Goal: Transaction & Acquisition: Purchase product/service

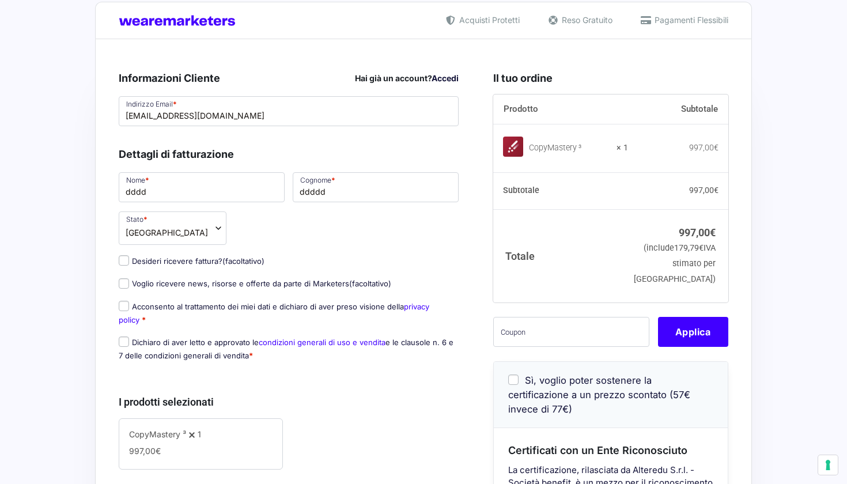
scroll to position [21, 0]
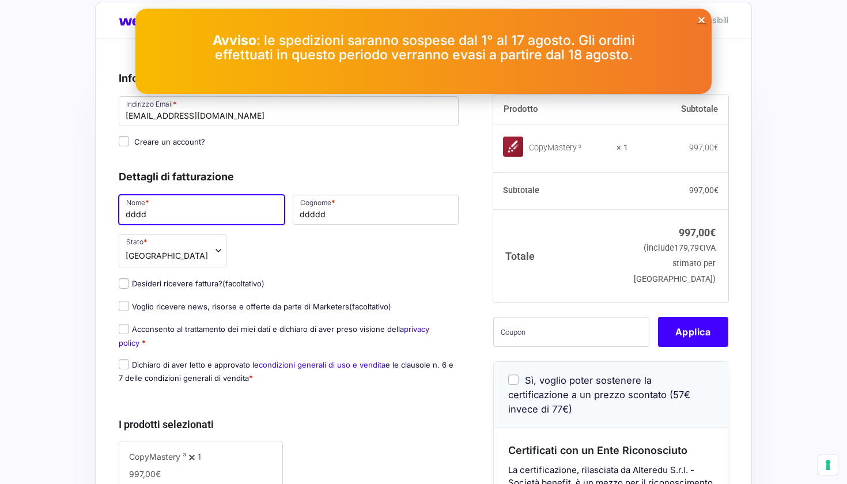
drag, startPoint x: 157, startPoint y: 220, endPoint x: 101, endPoint y: 220, distance: 55.3
click at [101, 220] on div "Riepilogo Ordine 997,00 € Prodotto Subtotale CopyMastery ³ × 1 997,00 € Subtota…" at bounding box center [423, 453] width 657 height 829
type input "d"
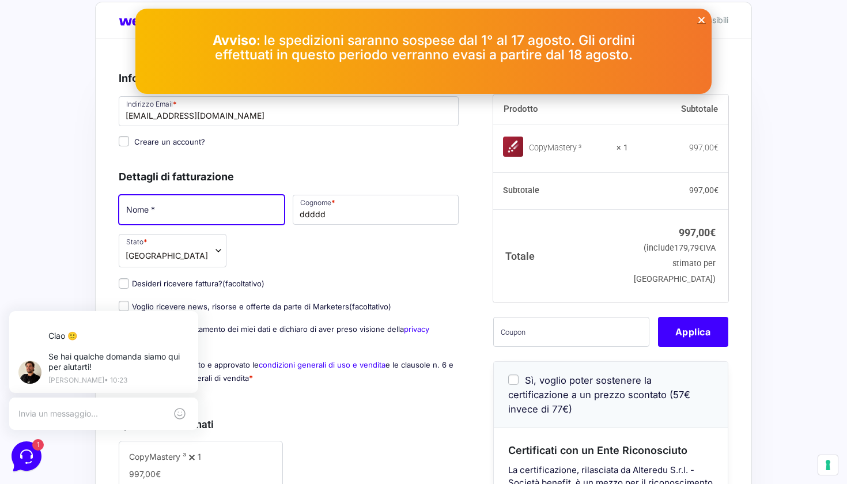
scroll to position [0, 0]
click at [696, 17] on div "Avviso : le spedizioni saranno sospese dal [DATE] al [DATE]. Gli ordini effettu…" at bounding box center [423, 51] width 576 height 85
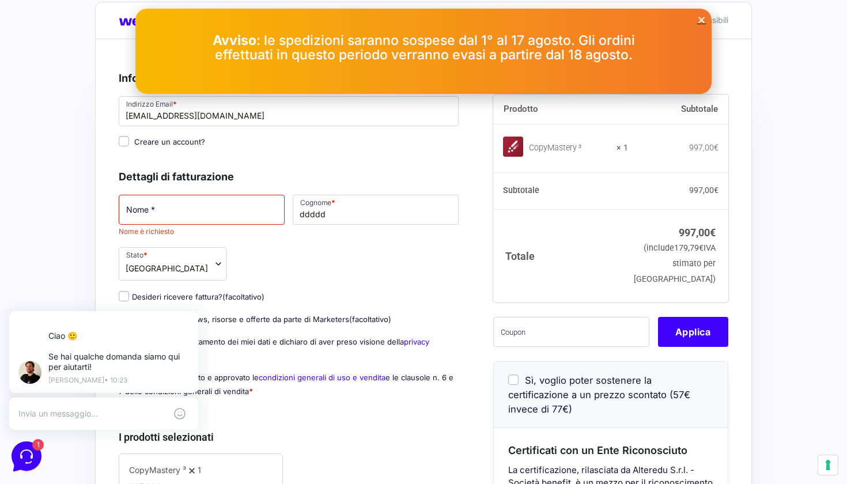
click at [701, 19] on icon "Close" at bounding box center [701, 20] width 9 height 9
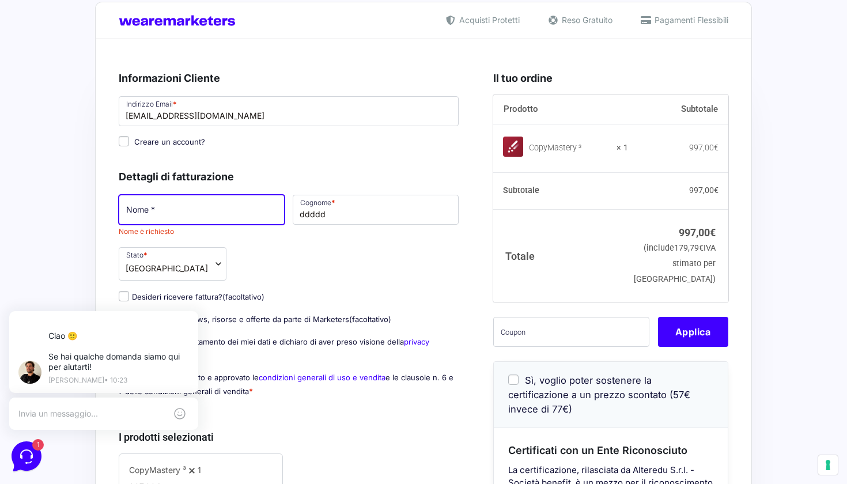
click at [200, 208] on input "Nome *" at bounding box center [202, 210] width 166 height 30
type input "TEST"
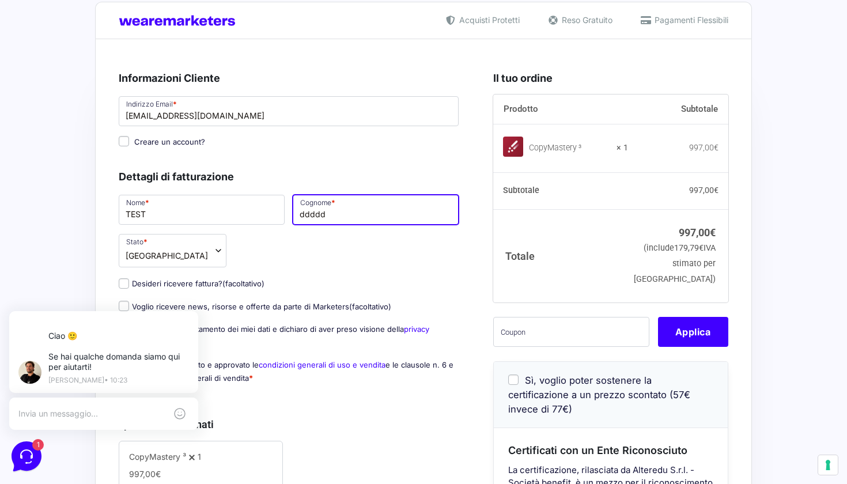
drag, startPoint x: 333, startPoint y: 214, endPoint x: 295, endPoint y: 214, distance: 38.6
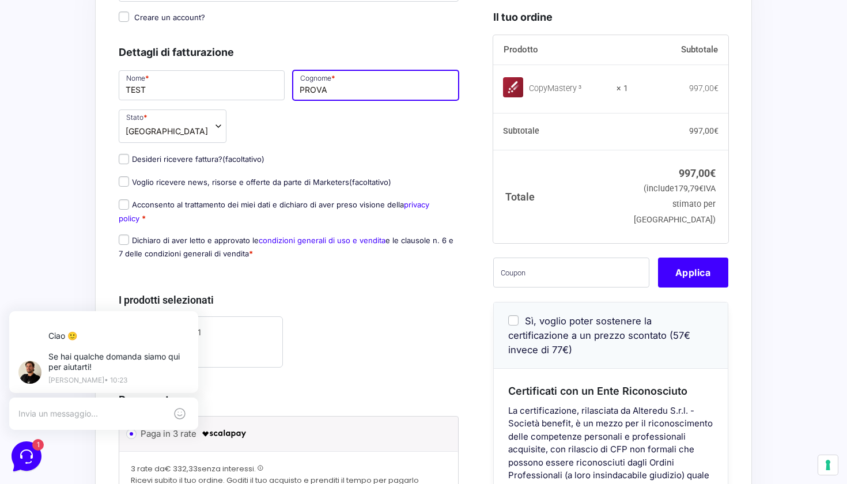
scroll to position [148, 0]
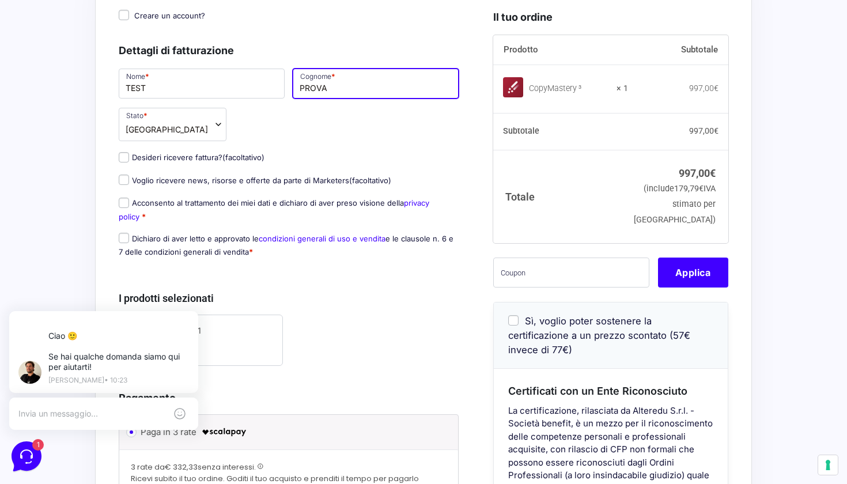
type input "PROVA"
click at [127, 203] on input "Acconsento al trattamento dei miei dati e dichiaro di aver preso visione della …" at bounding box center [124, 203] width 10 height 10
checkbox input "true"
click at [121, 243] on input "Dichiaro di aver letto e approvato le condizioni generali di uso e vendita e le…" at bounding box center [124, 238] width 10 height 10
checkbox input "true"
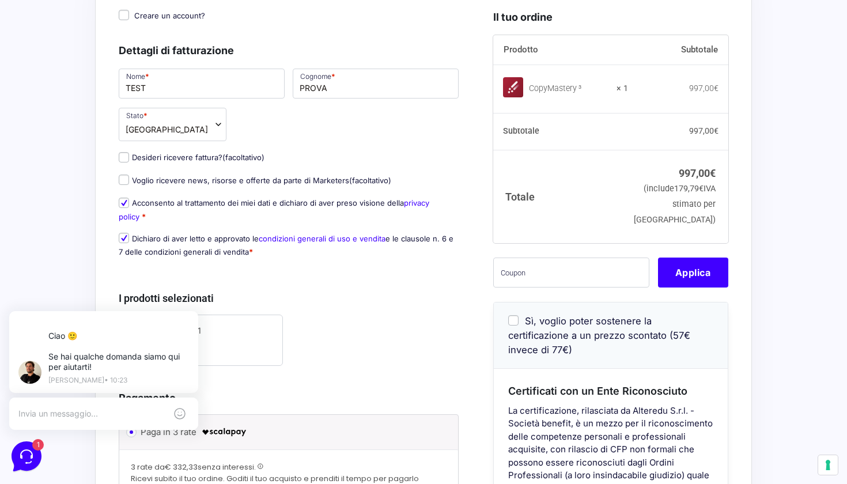
click at [121, 181] on input "Voglio ricevere news, risorse e offerte da parte di Marketers (facoltativo)" at bounding box center [124, 180] width 10 height 10
checkbox input "true"
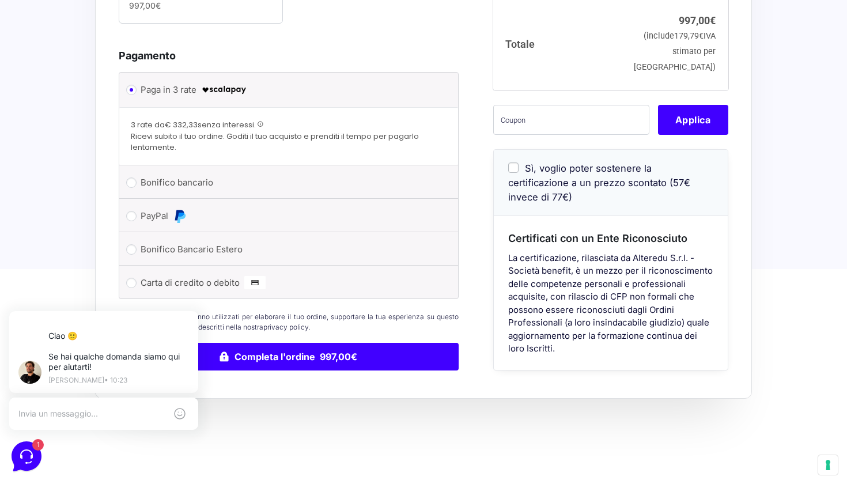
scroll to position [491, 0]
click at [134, 281] on input "Carta di credito o debito" at bounding box center [131, 282] width 10 height 10
radio input "true"
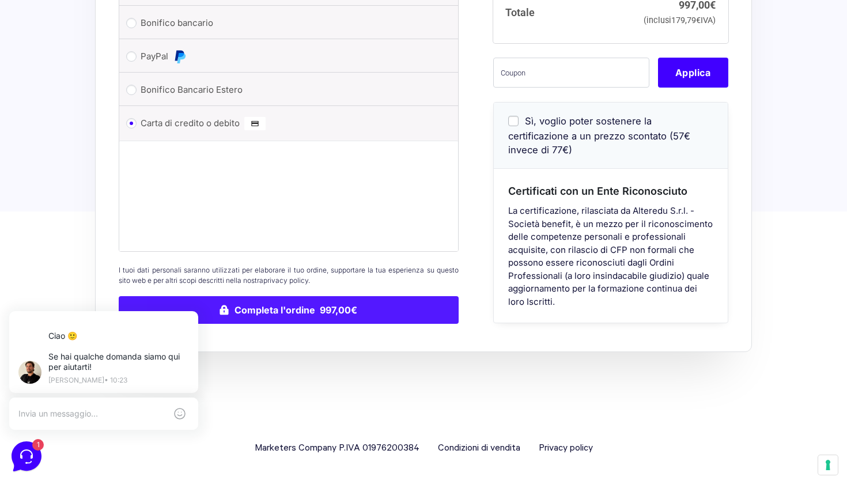
click at [269, 316] on button "Completa l'ordine 997,00€" at bounding box center [289, 310] width 340 height 28
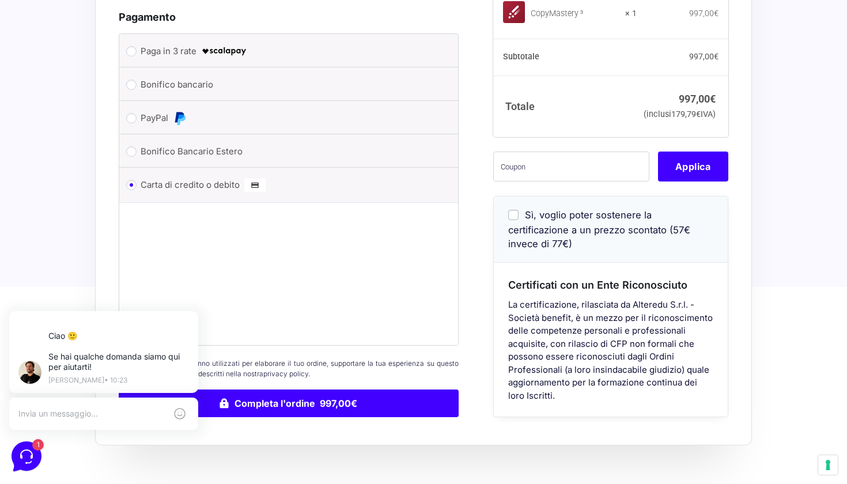
scroll to position [488, 0]
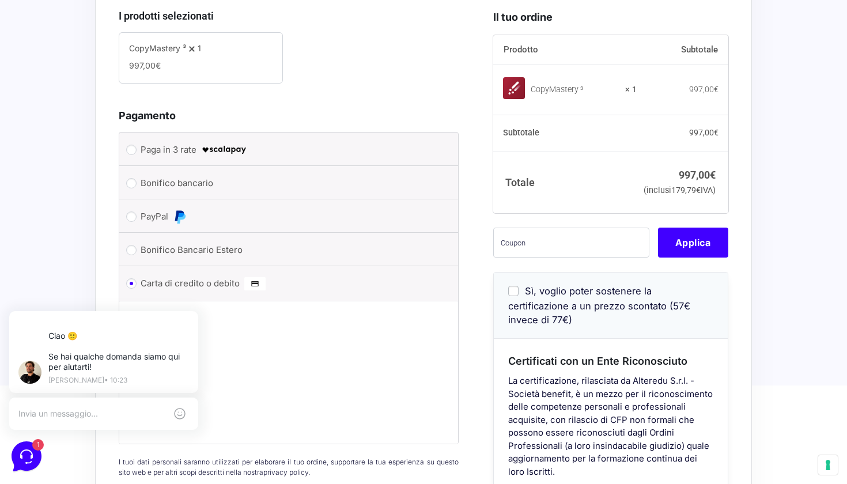
click at [134, 149] on input "Paga in 3 rate" at bounding box center [131, 150] width 10 height 10
radio input "true"
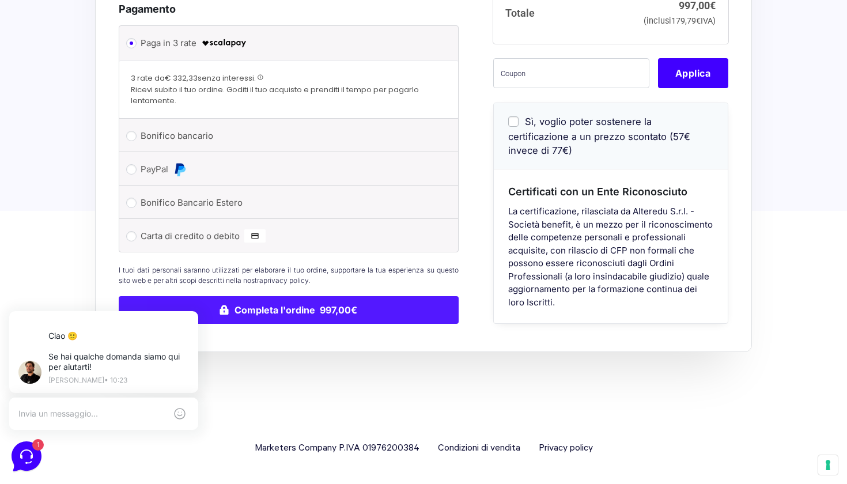
scroll to position [594, 0]
click at [276, 303] on button "Completa l'ordine 997,00€" at bounding box center [289, 311] width 340 height 28
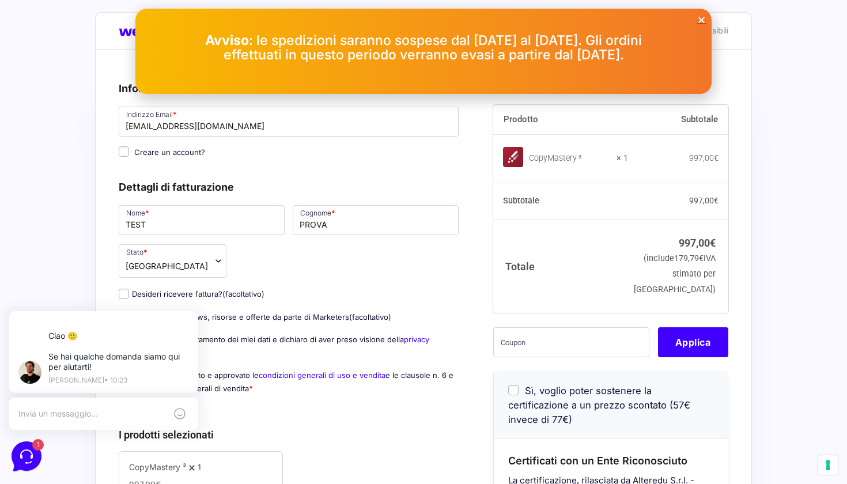
scroll to position [14, 0]
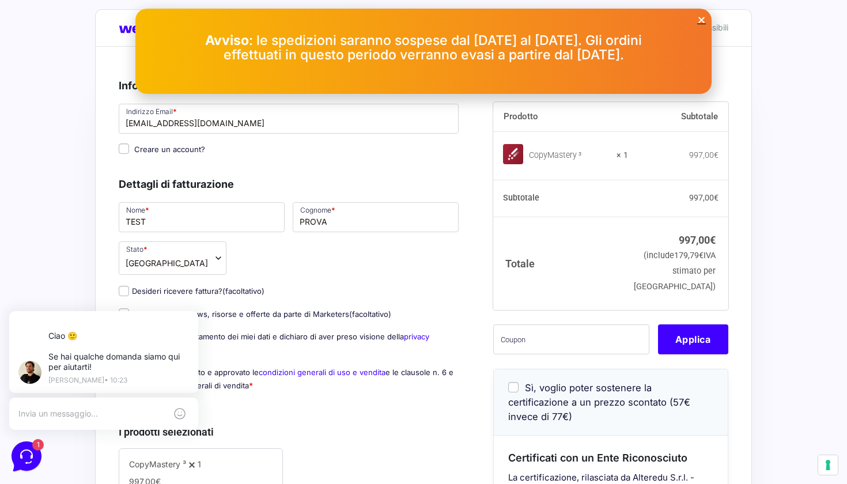
click at [701, 17] on icon "Close" at bounding box center [701, 20] width 9 height 9
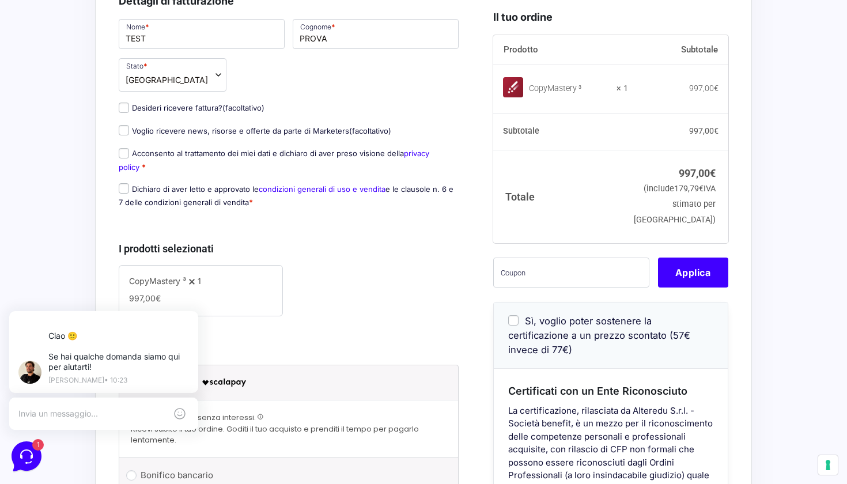
scroll to position [199, 0]
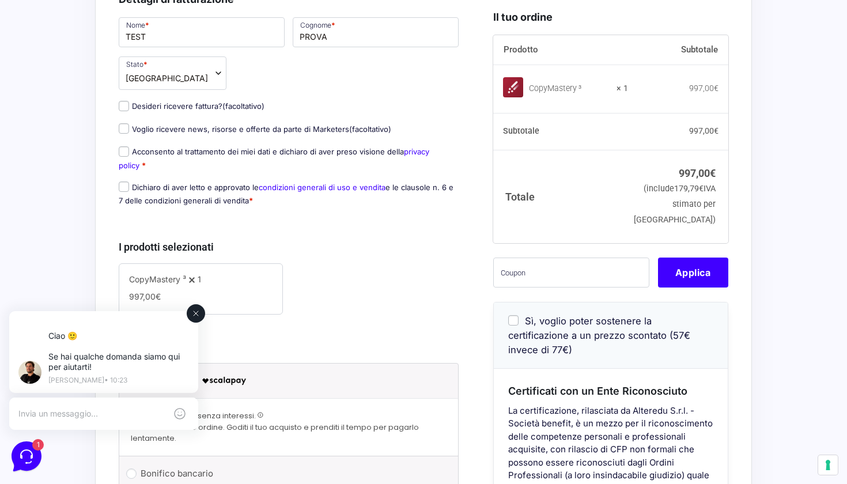
click at [198, 314] on icon at bounding box center [195, 313] width 9 height 9
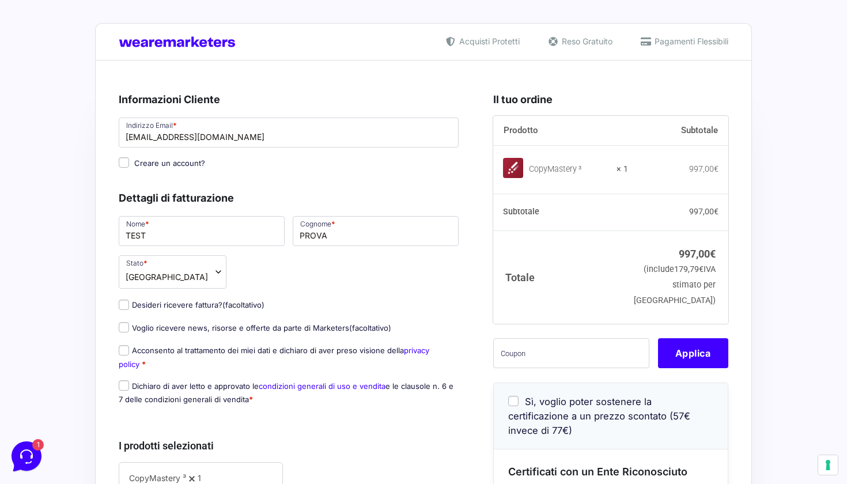
scroll to position [0, 0]
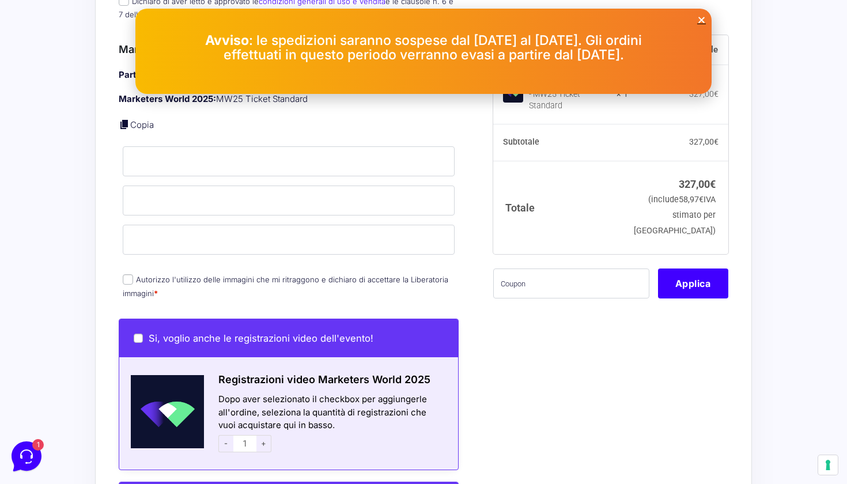
scroll to position [389, 0]
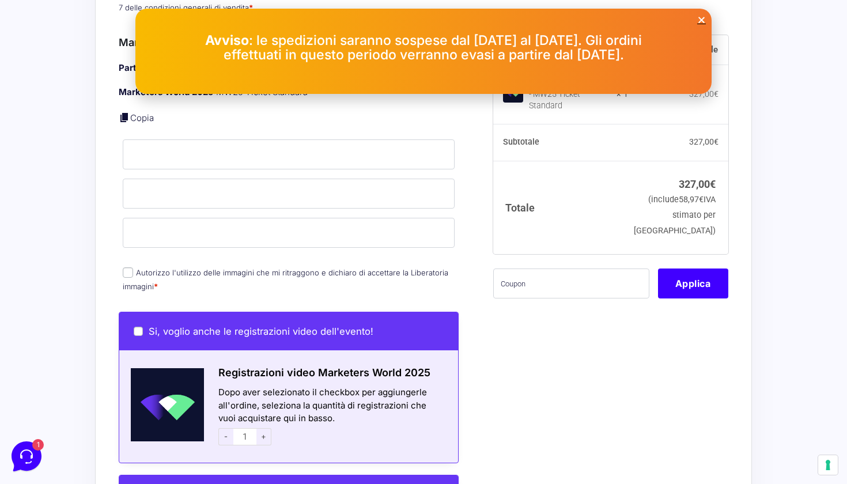
click at [126, 267] on input "Autorizzo l'utilizzo delle immagini che mi ritraggono e dichiaro di accettare l…" at bounding box center [128, 272] width 10 height 10
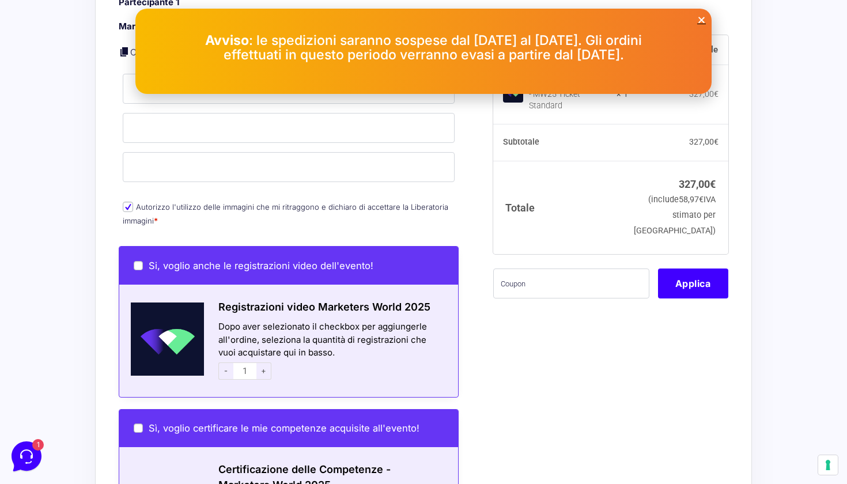
scroll to position [465, 0]
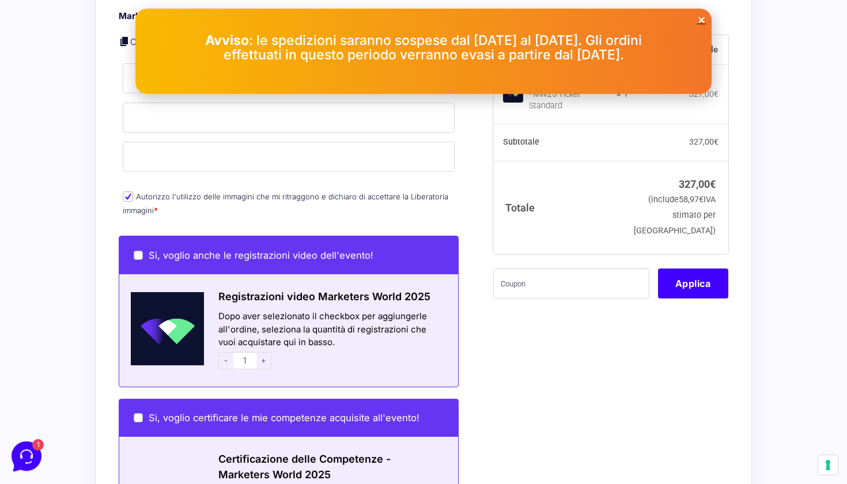
click at [126, 191] on input "Autorizzo l'utilizzo delle immagini che mi ritraggono e dichiaro di accettare l…" at bounding box center [128, 196] width 10 height 10
checkbox input "true"
click at [136, 251] on input "Si, voglio anche le registrazioni video dell'evento!" at bounding box center [138, 255] width 9 height 9
checkbox input "true"
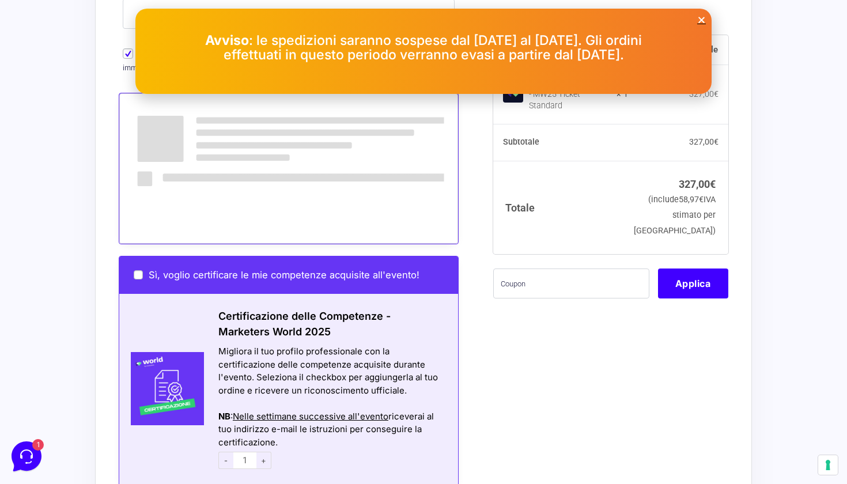
scroll to position [611, 0]
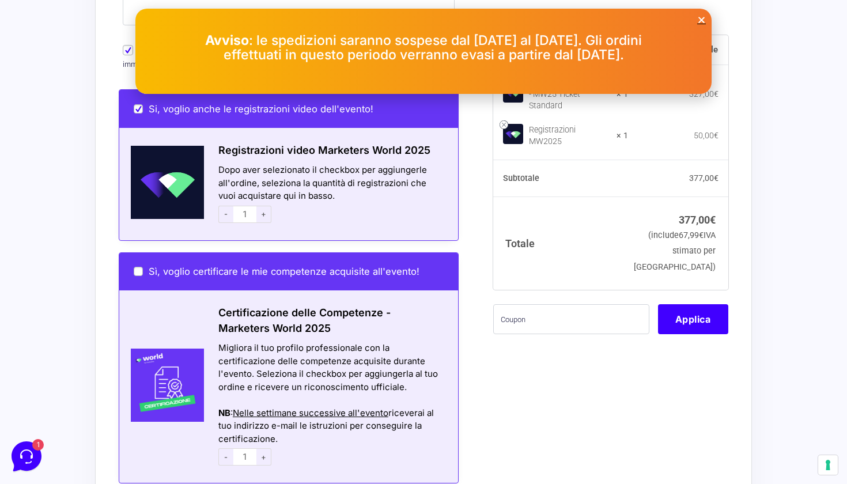
click at [137, 267] on input "Sì, voglio certificare le mie competenze acquisite all'evento!" at bounding box center [138, 271] width 9 height 9
checkbox input "true"
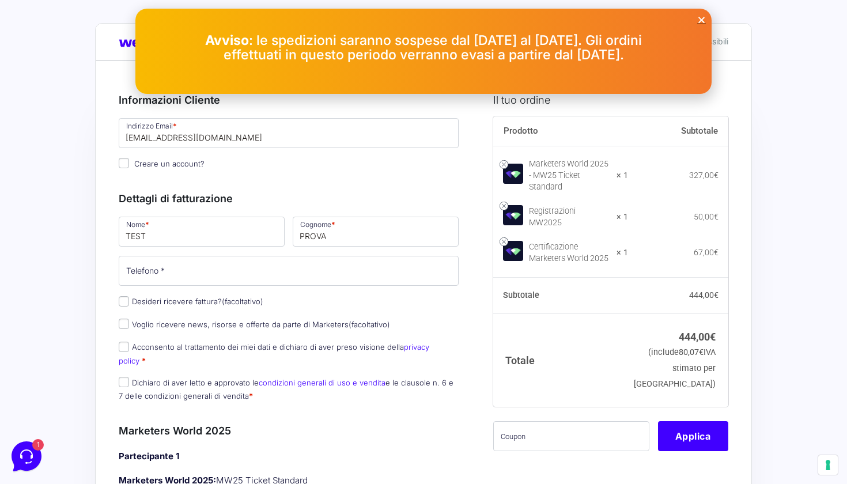
scroll to position [0, 0]
click at [704, 20] on icon "Close" at bounding box center [701, 20] width 9 height 9
